Goal: Use online tool/utility: Utilize a website feature to perform a specific function

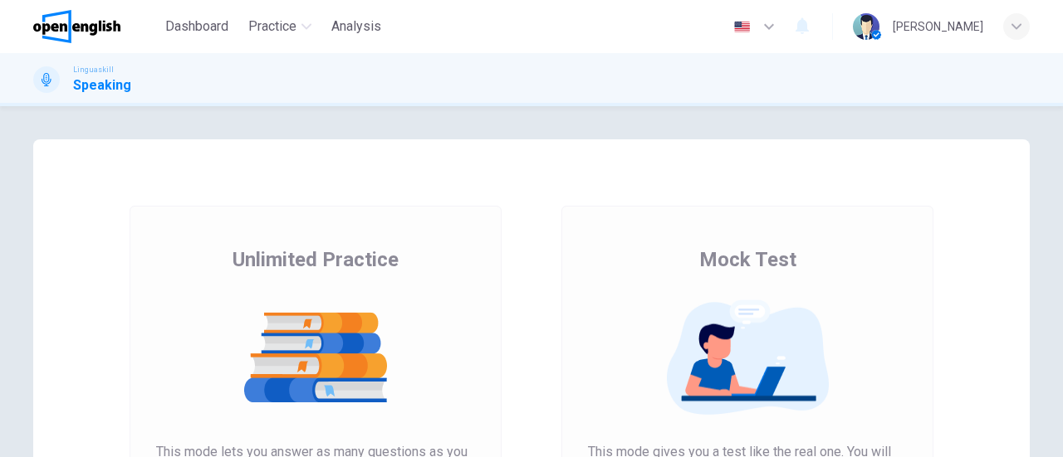
scroll to position [166, 0]
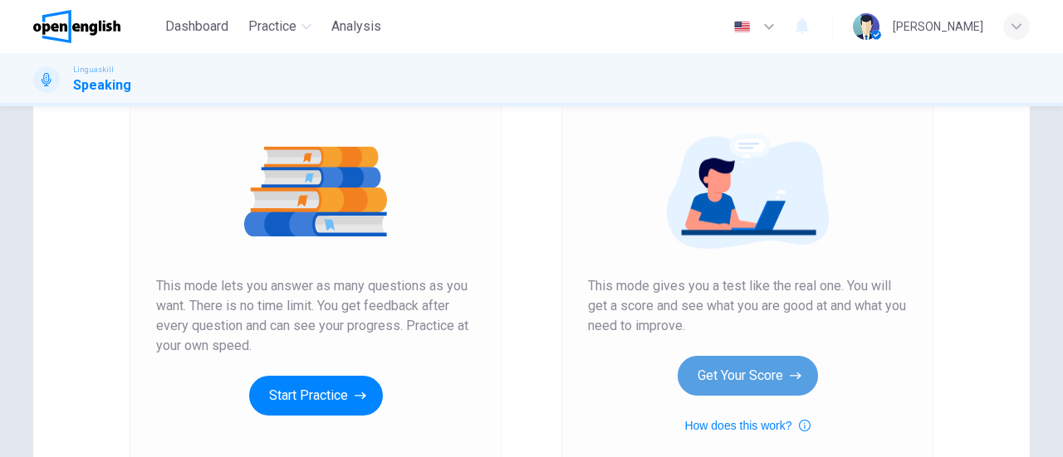
click at [766, 382] on button "Get Your Score" at bounding box center [747, 376] width 140 height 40
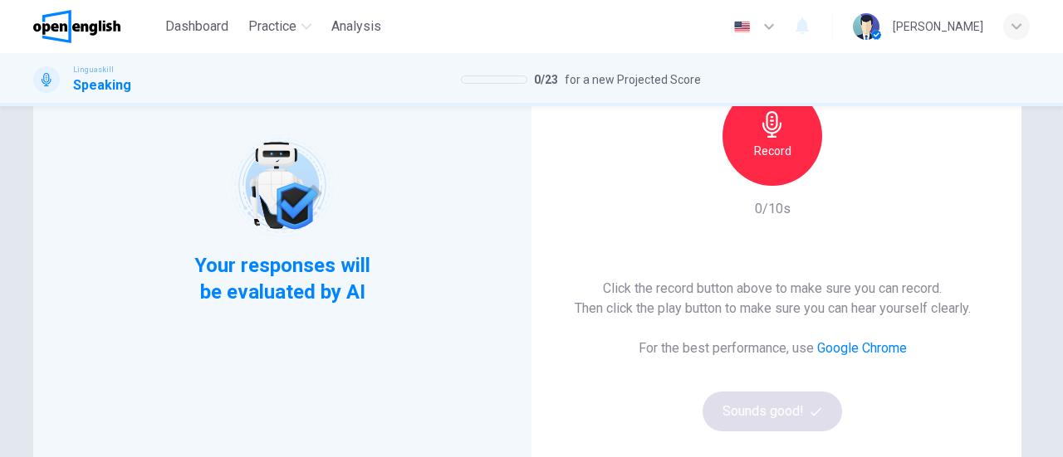
click at [795, 154] on div "Record" at bounding box center [772, 136] width 100 height 100
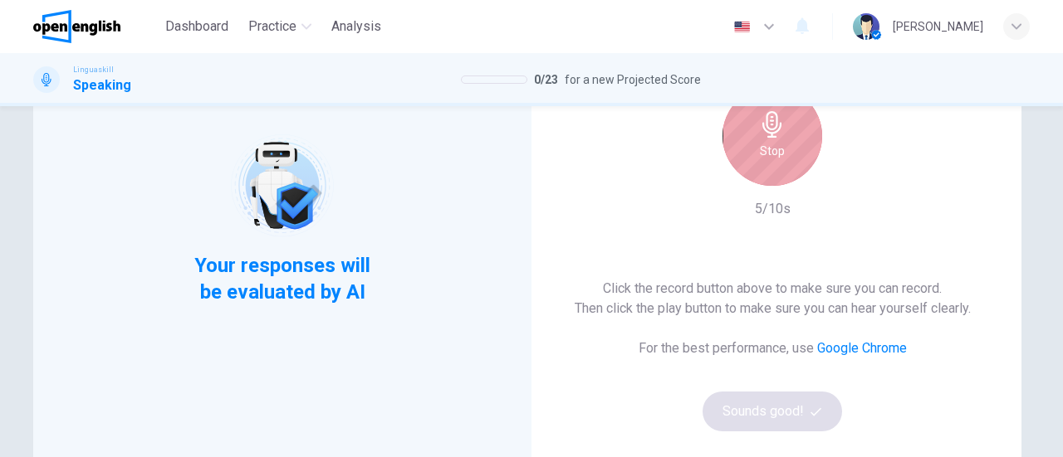
click at [775, 141] on h6 "Stop" at bounding box center [772, 151] width 25 height 20
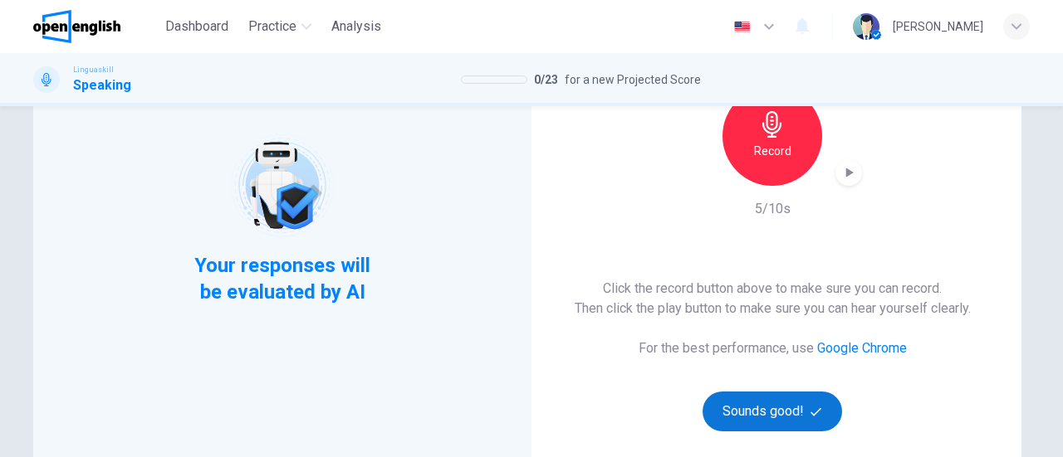
click at [775, 416] on button "Sounds good!" at bounding box center [771, 412] width 139 height 40
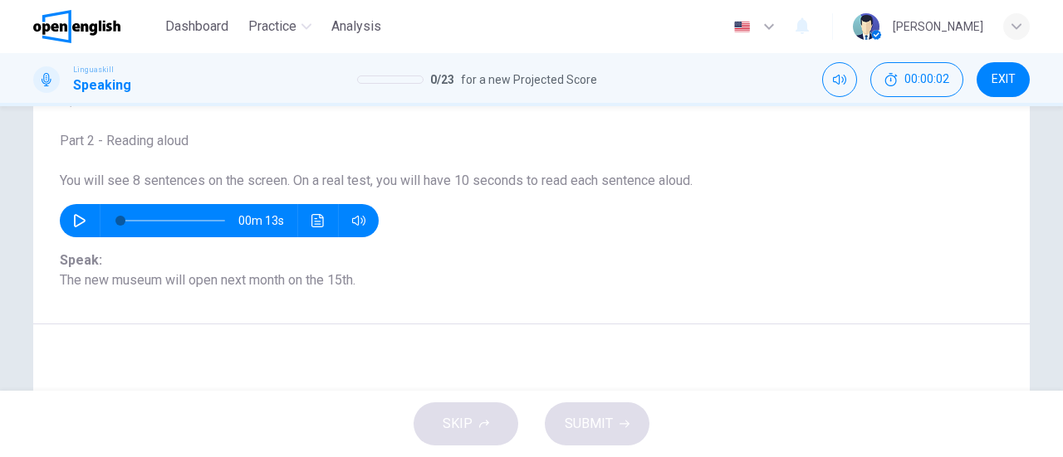
scroll to position [83, 0]
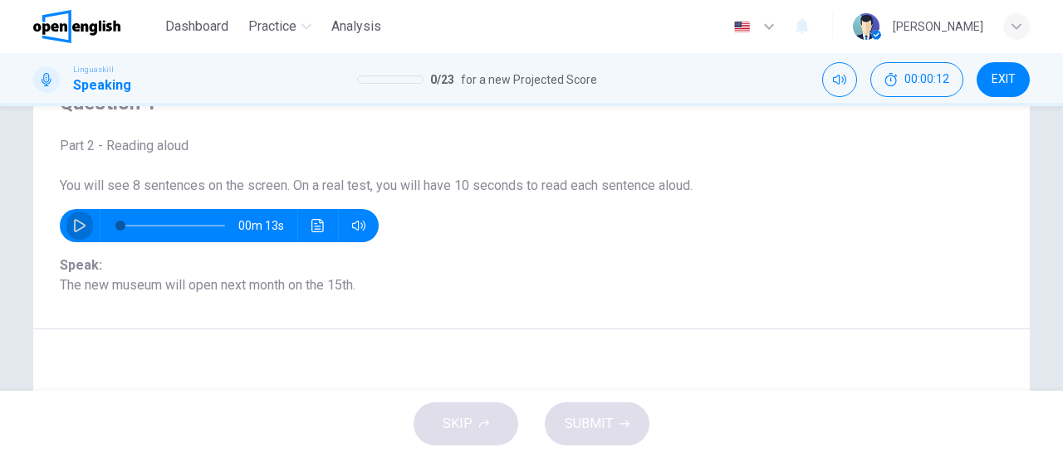
click at [73, 225] on icon "button" at bounding box center [79, 225] width 13 height 13
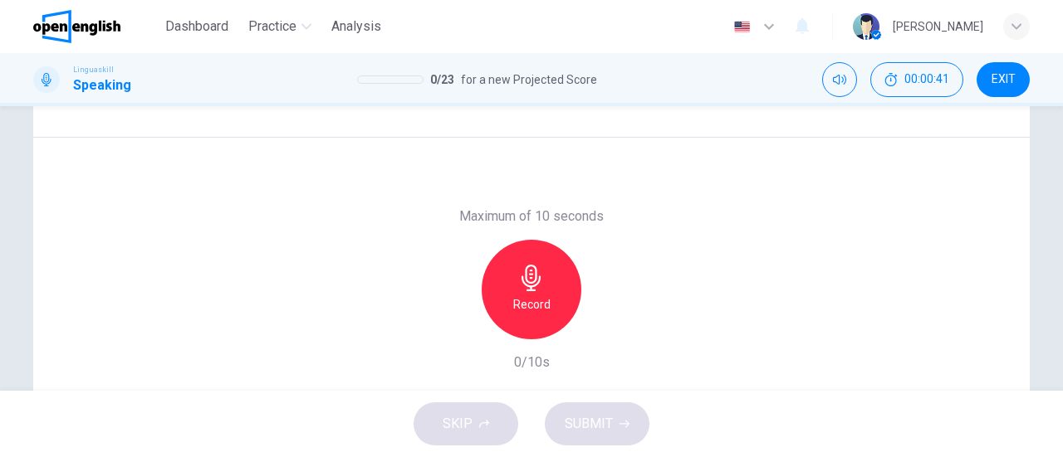
scroll to position [249, 0]
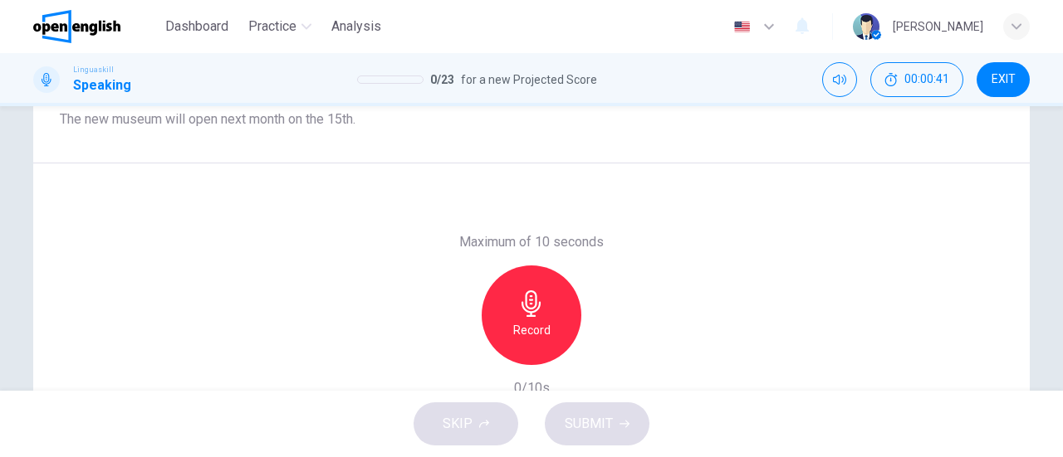
click at [530, 329] on h6 "Record" at bounding box center [531, 330] width 37 height 20
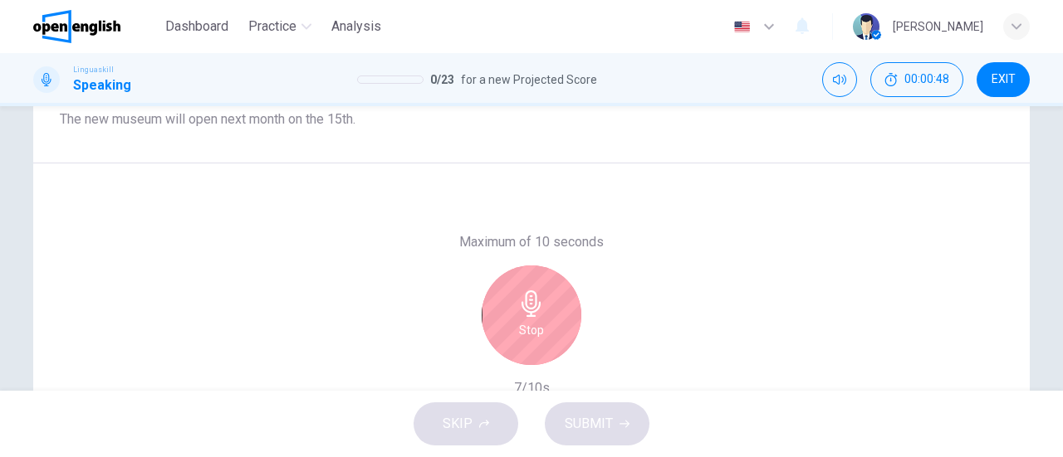
click at [533, 328] on h6 "Stop" at bounding box center [531, 330] width 25 height 20
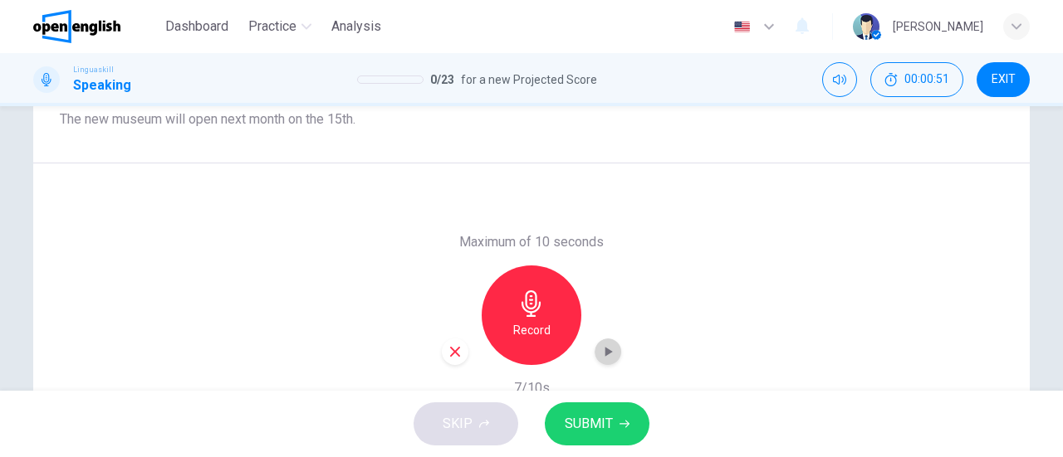
click at [601, 358] on icon "button" at bounding box center [607, 352] width 17 height 17
click at [609, 426] on span "SUBMIT" at bounding box center [588, 424] width 48 height 23
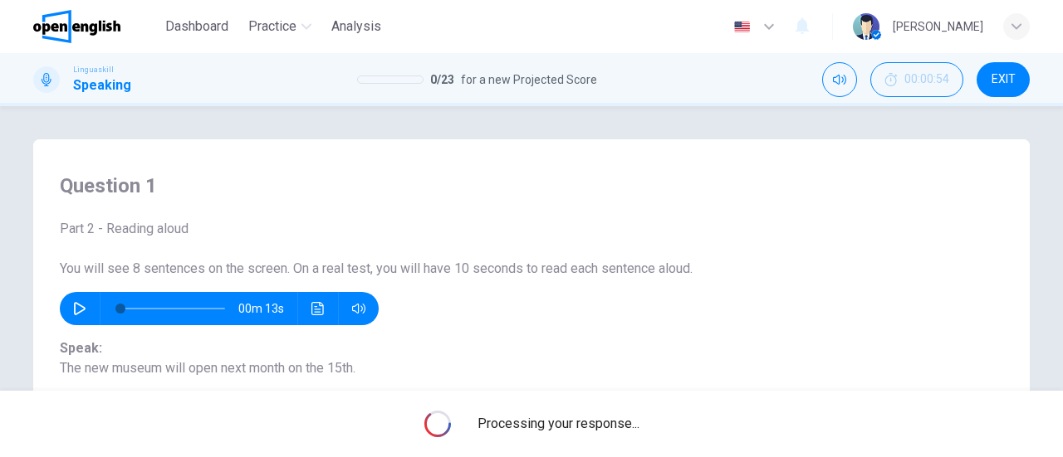
scroll to position [0, 0]
click at [311, 306] on icon "Click to see the audio transcription" at bounding box center [317, 308] width 12 height 13
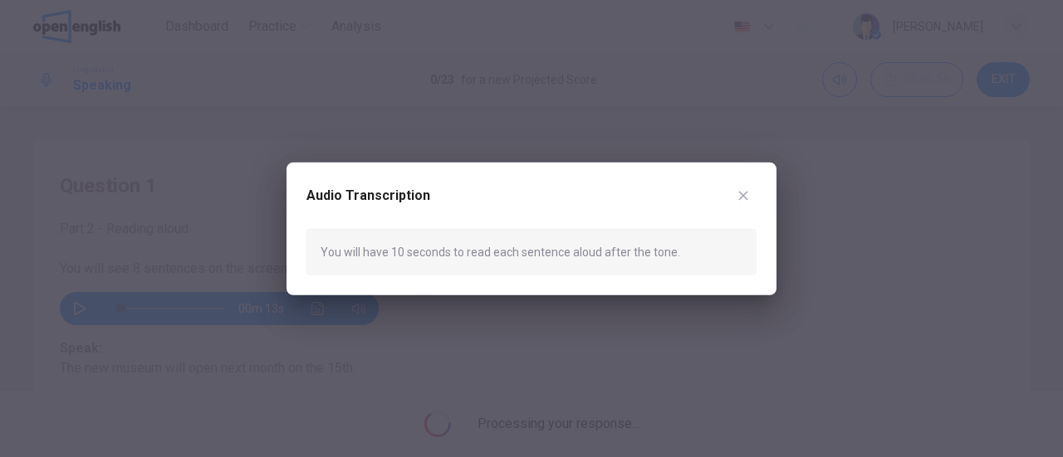
click at [745, 198] on icon "button" at bounding box center [743, 195] width 9 height 9
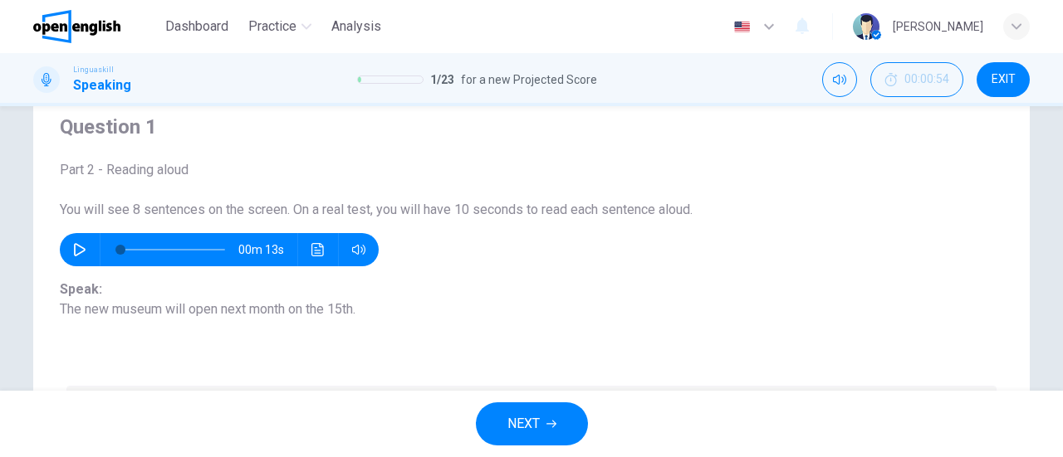
scroll to position [166, 0]
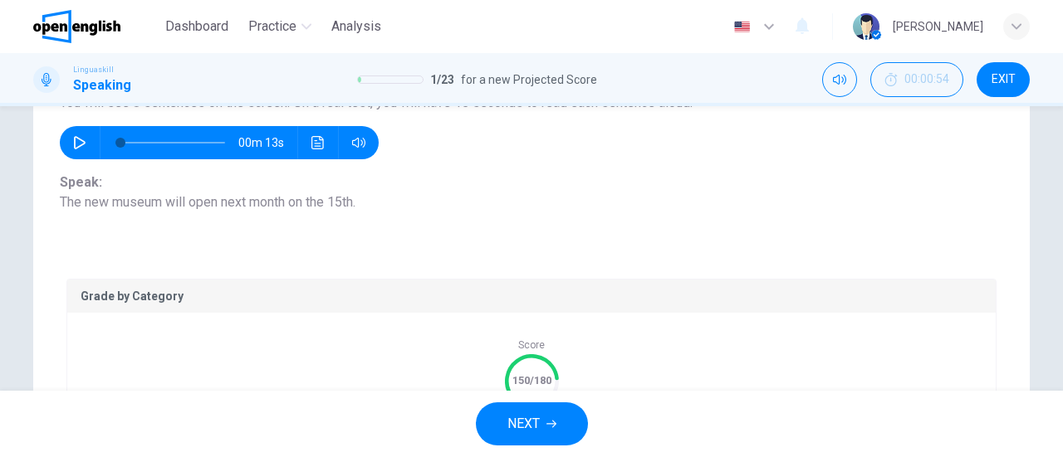
click at [525, 429] on span "NEXT" at bounding box center [523, 424] width 32 height 23
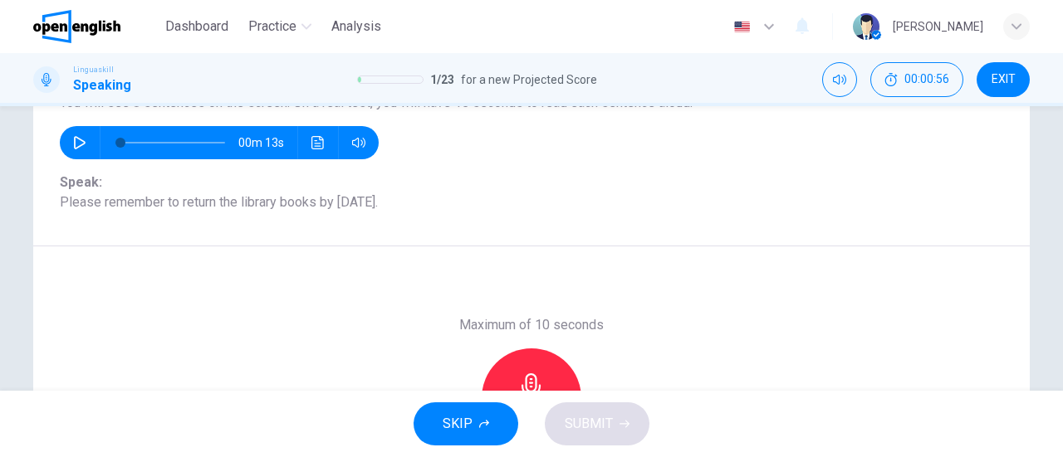
scroll to position [83, 0]
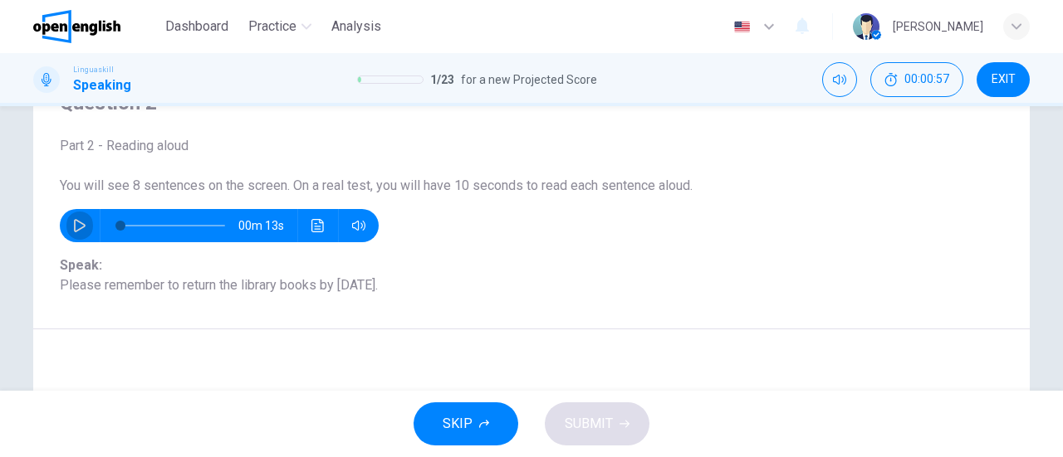
click at [81, 223] on icon "button" at bounding box center [79, 225] width 13 height 13
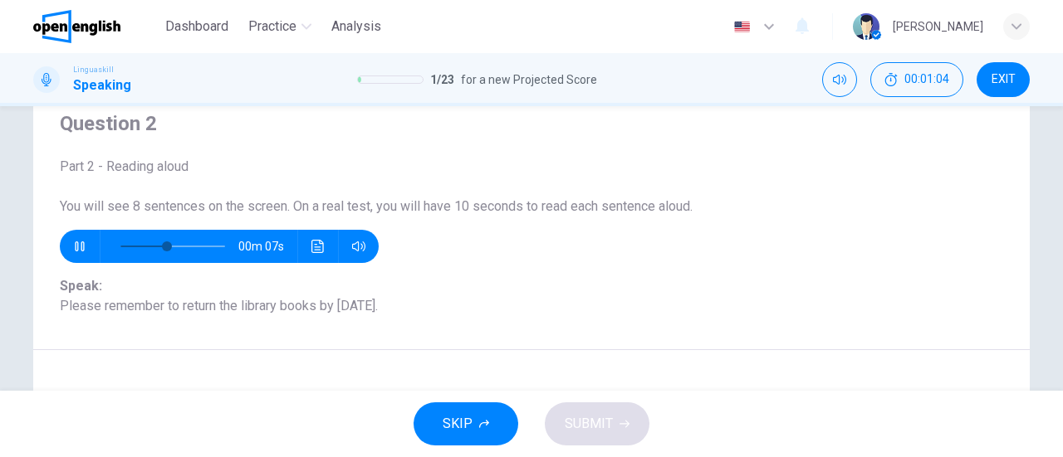
scroll to position [0, 0]
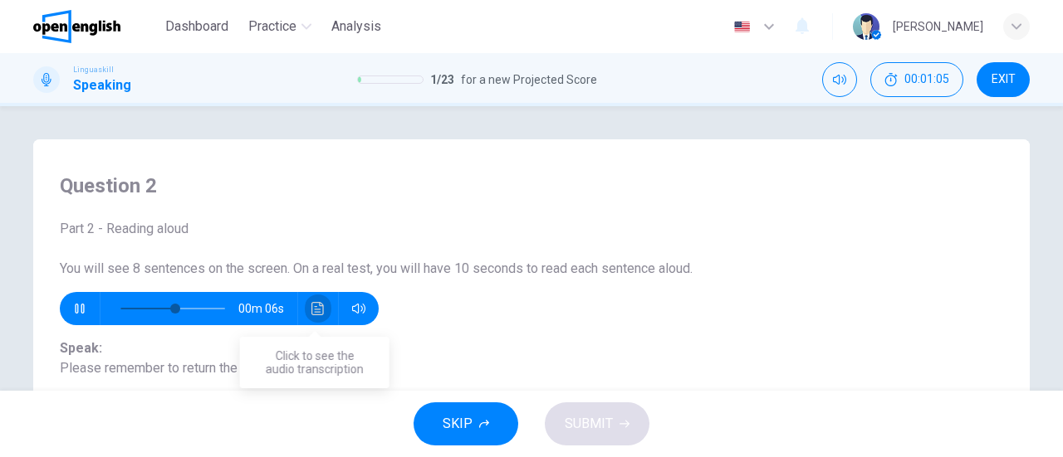
click at [320, 309] on icon "Click to see the audio transcription" at bounding box center [317, 308] width 13 height 13
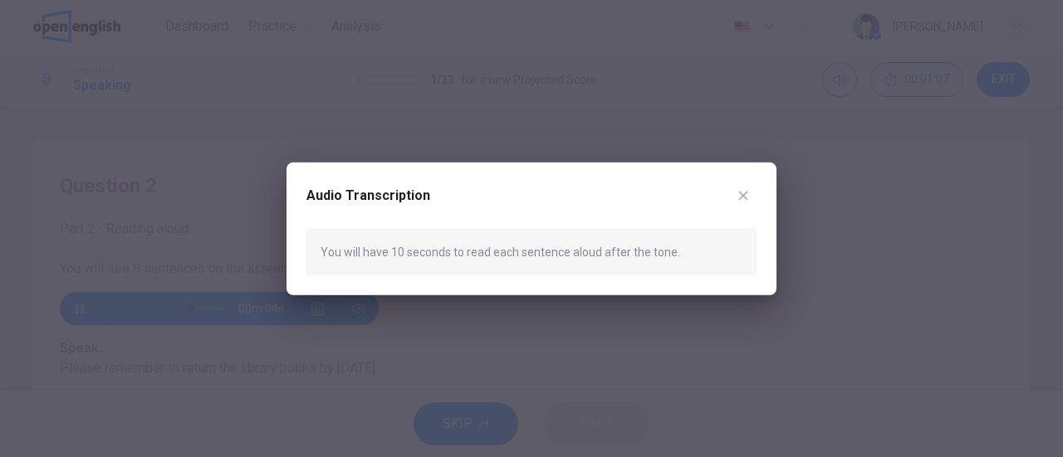
click at [745, 201] on icon "button" at bounding box center [742, 194] width 13 height 13
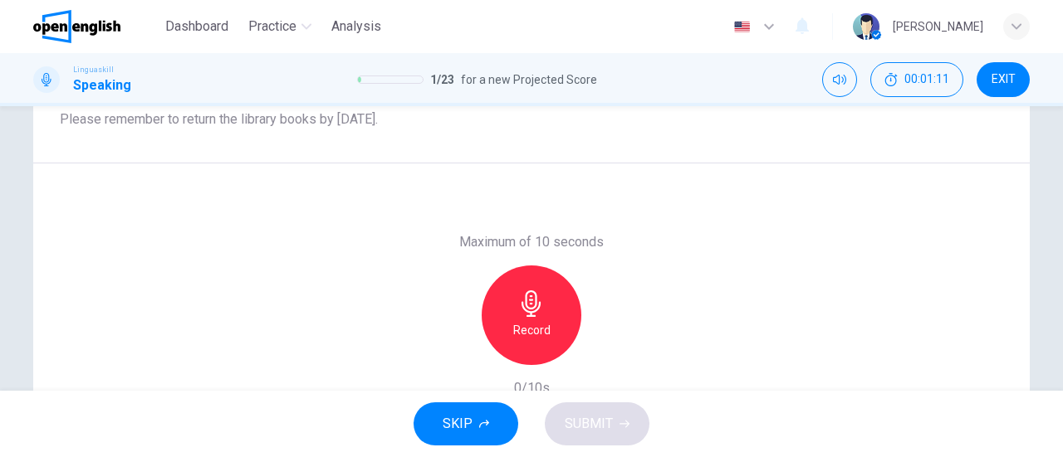
type input "*"
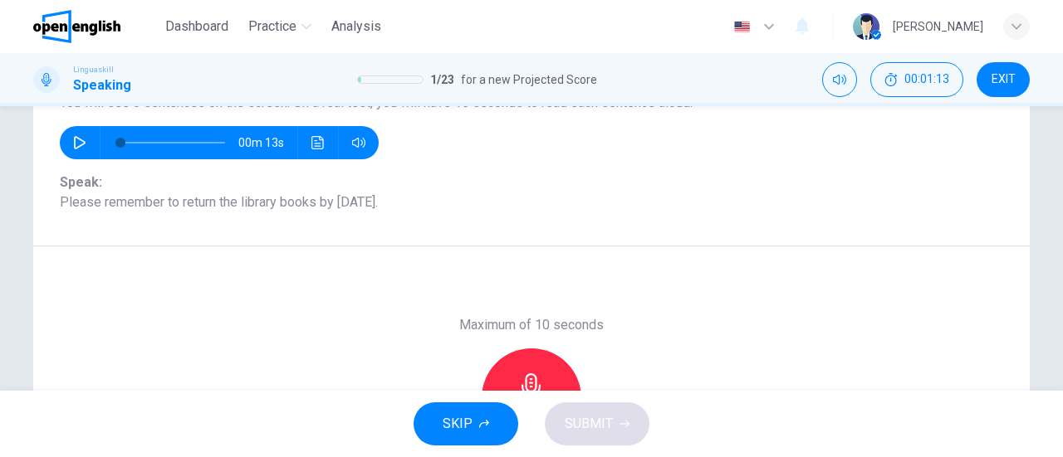
click at [534, 383] on icon "button" at bounding box center [531, 387] width 27 height 27
click at [605, 424] on span "SUBMIT" at bounding box center [588, 424] width 48 height 23
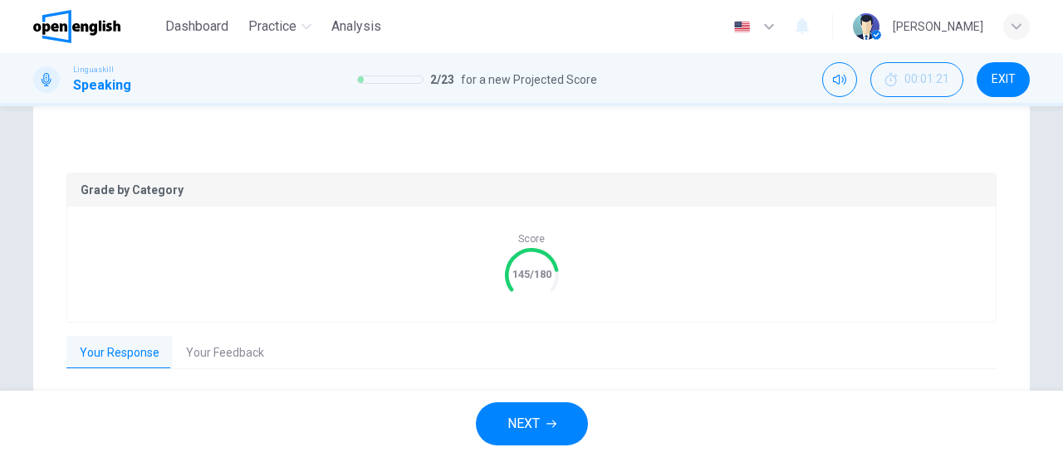
scroll to position [332, 0]
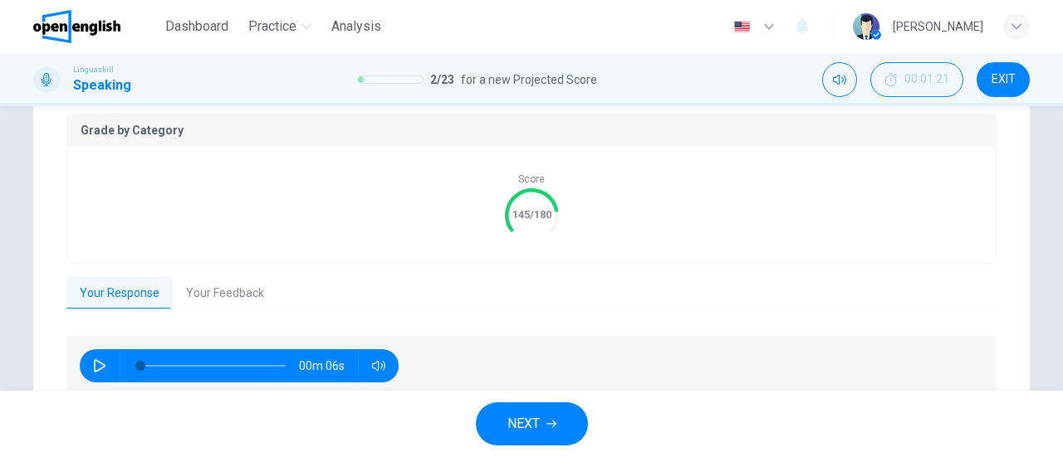
click at [545, 408] on button "NEXT" at bounding box center [532, 424] width 112 height 43
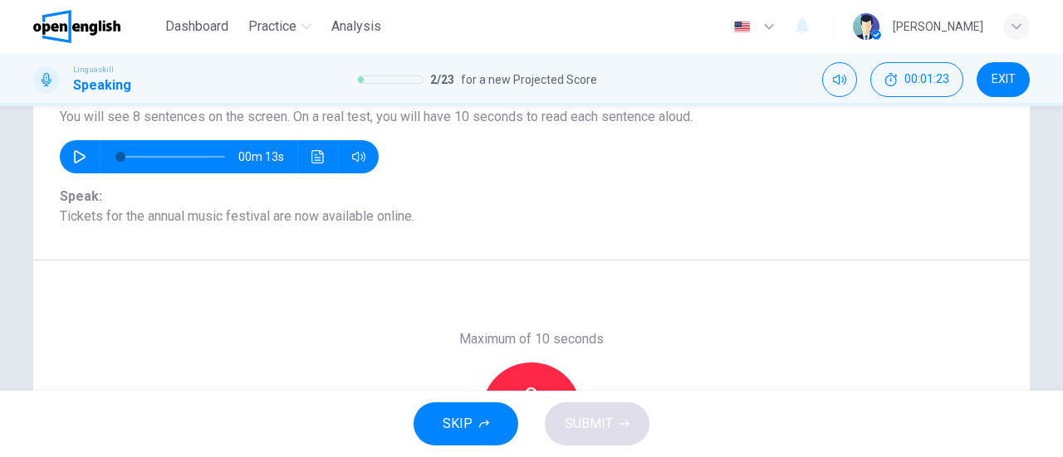
scroll to position [166, 0]
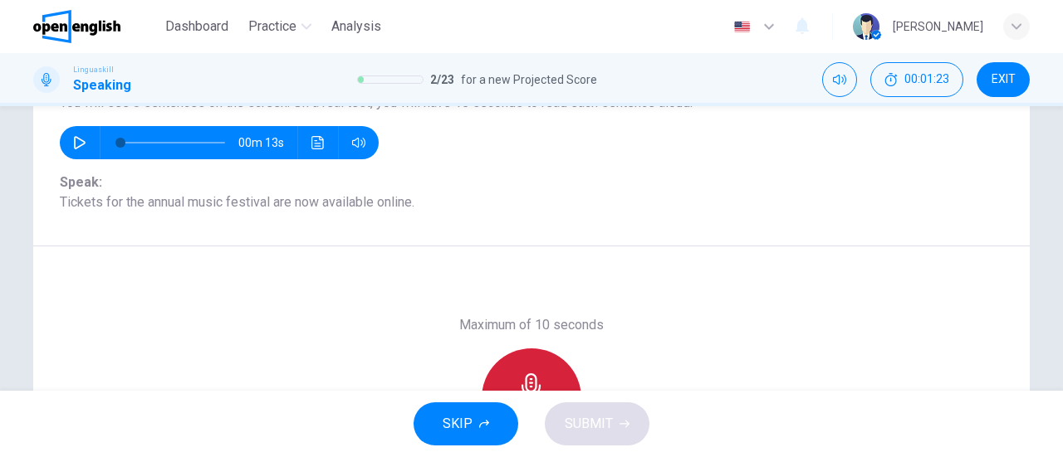
click at [541, 389] on div "Record" at bounding box center [531, 399] width 100 height 100
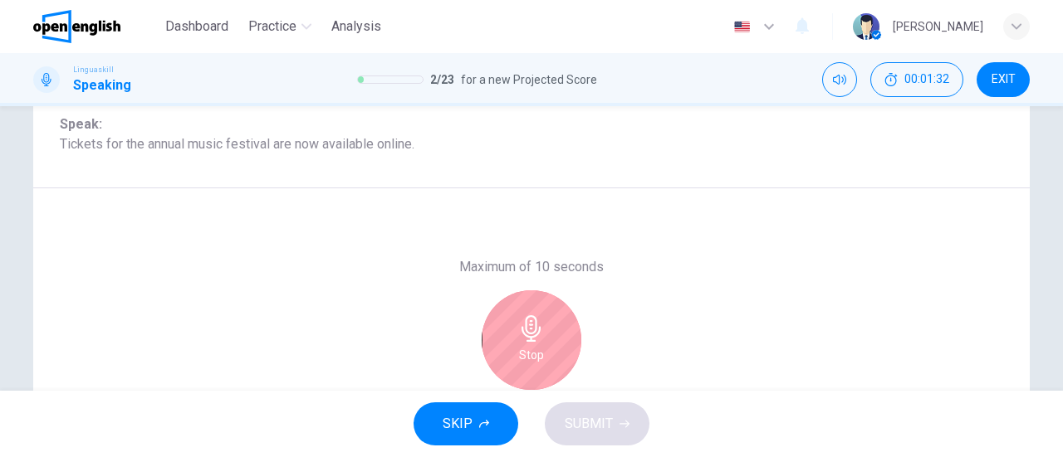
scroll to position [249, 0]
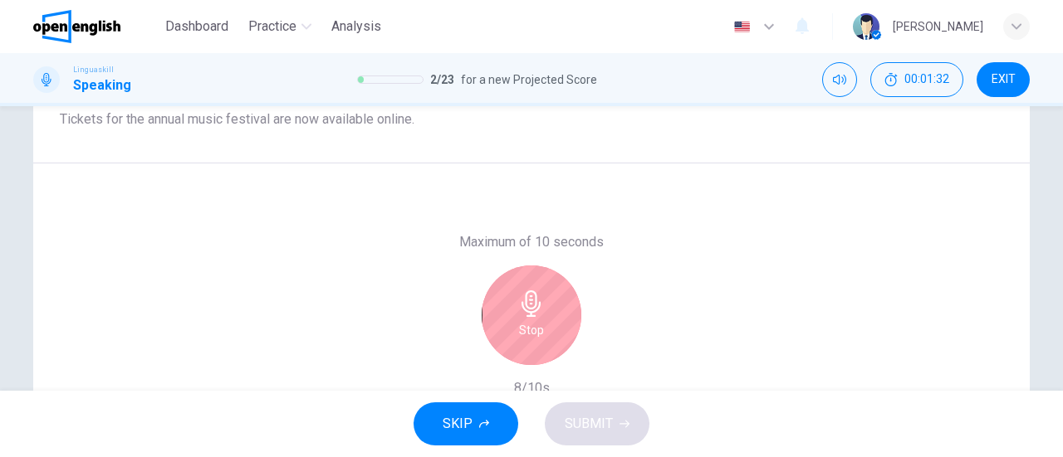
click at [546, 308] on div "Stop" at bounding box center [531, 316] width 100 height 100
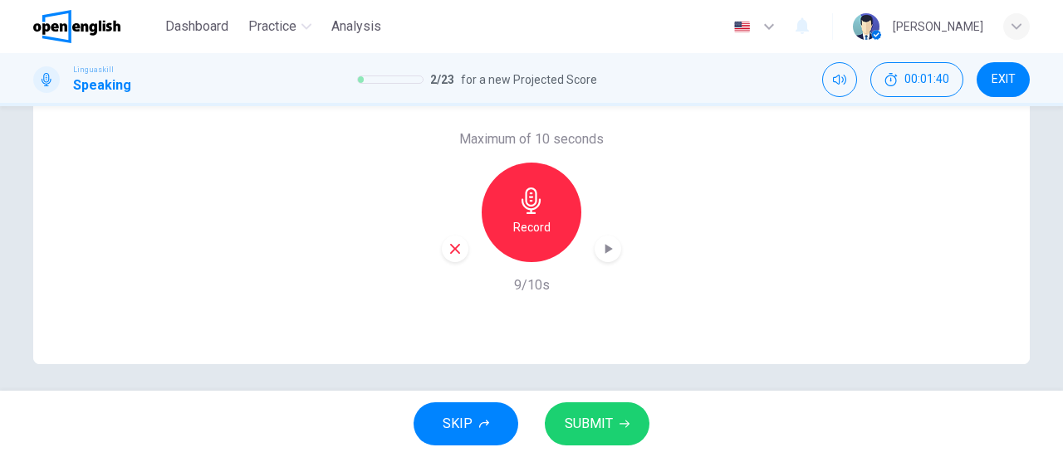
scroll to position [359, 0]
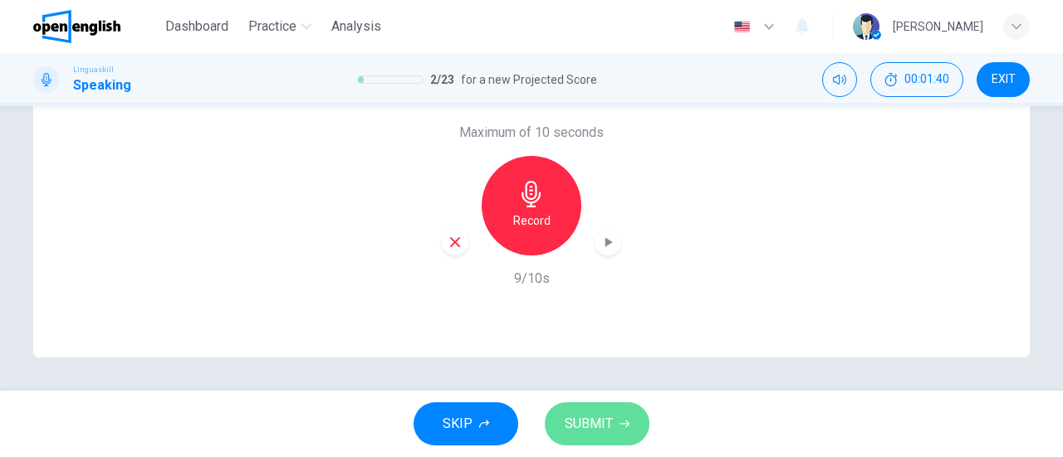
click at [601, 441] on button "SUBMIT" at bounding box center [597, 424] width 105 height 43
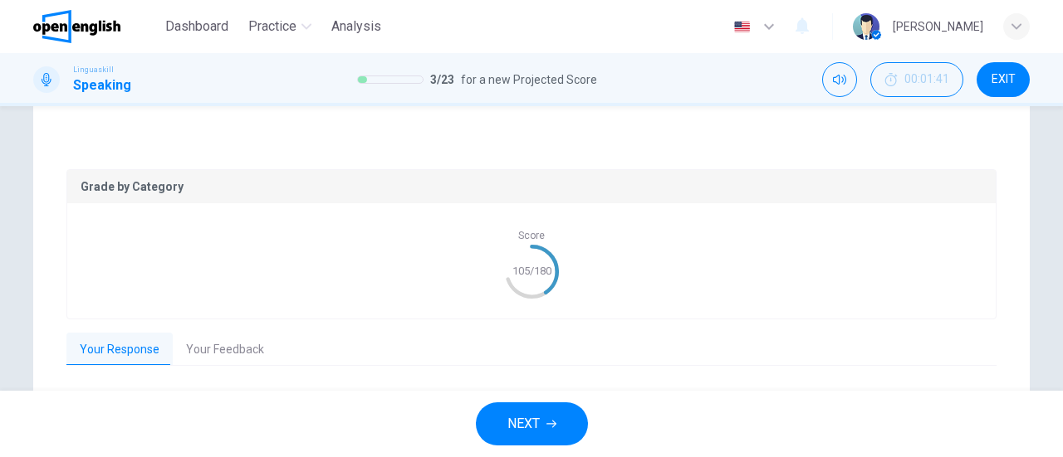
scroll to position [0, 0]
